Goal: Information Seeking & Learning: Learn about a topic

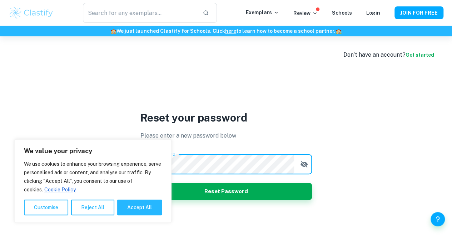
click at [105, 209] on button "Reject All" at bounding box center [92, 208] width 43 height 16
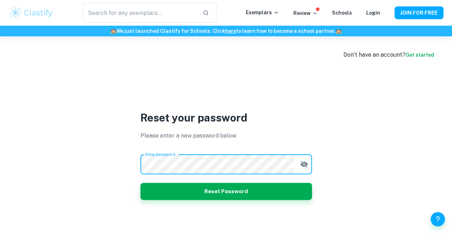
click at [208, 192] on button "Reset Password" at bounding box center [225, 191] width 171 height 17
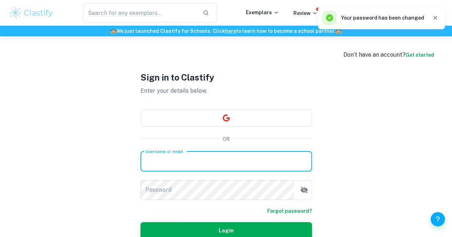
click at [229, 165] on input "Username or email" at bounding box center [225, 162] width 171 height 20
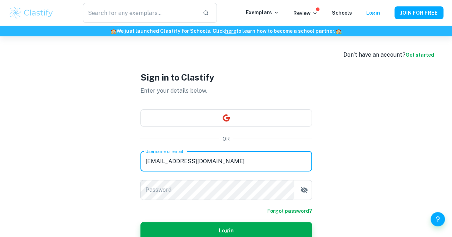
type input "[EMAIL_ADDRESS][DOMAIN_NAME]"
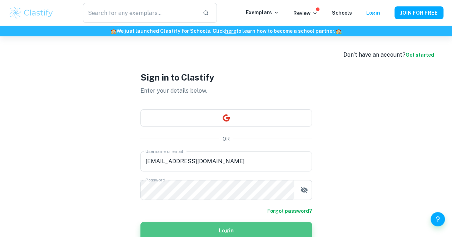
click at [211, 225] on button "Login" at bounding box center [225, 230] width 171 height 17
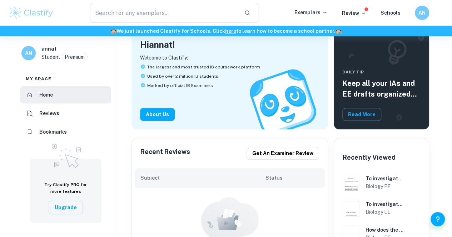
scroll to position [82, 0]
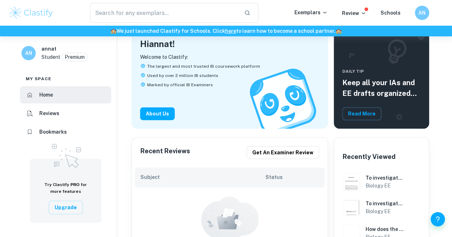
click at [318, 12] on p "Exemplars" at bounding box center [310, 13] width 33 height 8
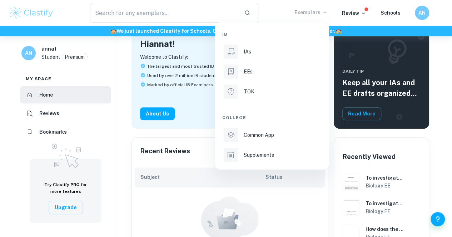
click at [243, 52] on p "IAs" at bounding box center [246, 52] width 7 height 8
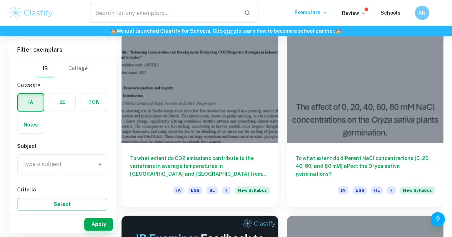
scroll to position [215, 0]
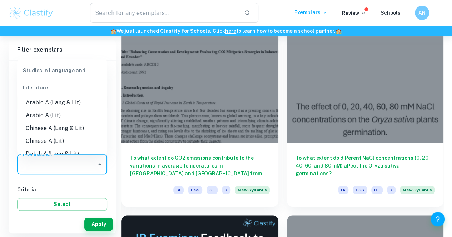
click at [49, 166] on input "Type a subject" at bounding box center [56, 165] width 73 height 14
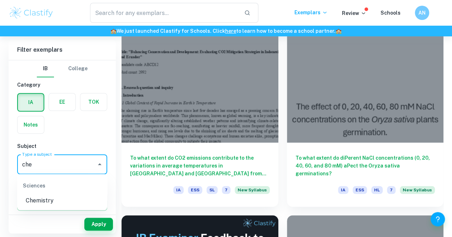
click at [40, 202] on li "Chemistry" at bounding box center [62, 200] width 90 height 13
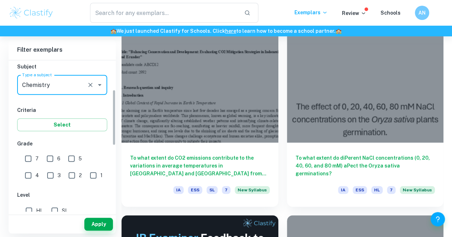
scroll to position [80, 0]
type input "Chemistry"
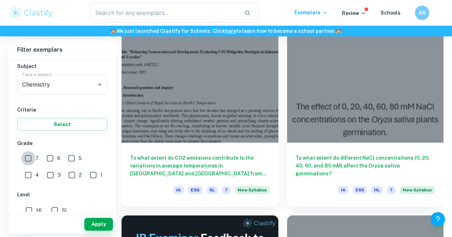
click at [27, 158] on input "7" at bounding box center [28, 158] width 14 height 14
checkbox input "true"
click at [28, 208] on input "HL" at bounding box center [29, 211] width 14 height 14
checkbox input "true"
click at [97, 224] on button "Apply" at bounding box center [98, 224] width 29 height 13
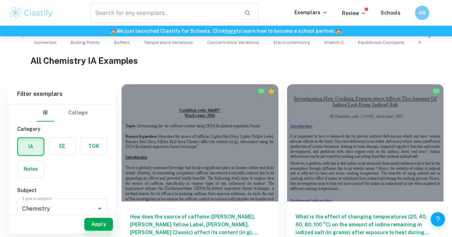
scroll to position [159, 0]
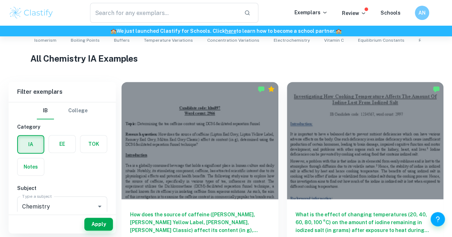
click at [294, 126] on div at bounding box center [365, 140] width 157 height 117
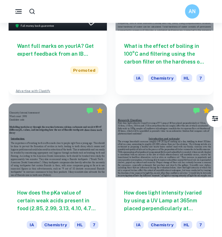
scroll to position [413, 0]
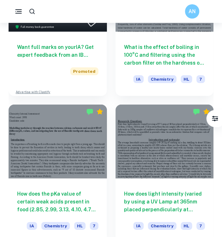
click at [45, 145] on div at bounding box center [58, 142] width 99 height 74
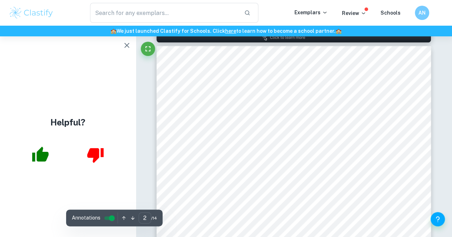
scroll to position [408, 0]
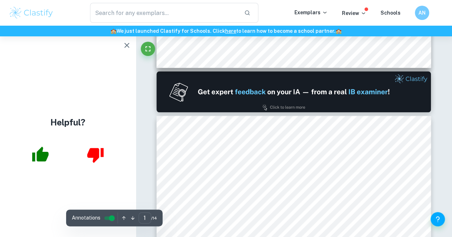
type input "2"
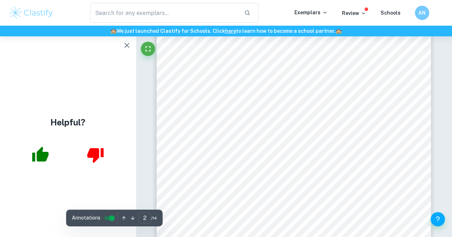
scroll to position [424, 0]
